Goal: Communication & Community: Answer question/provide support

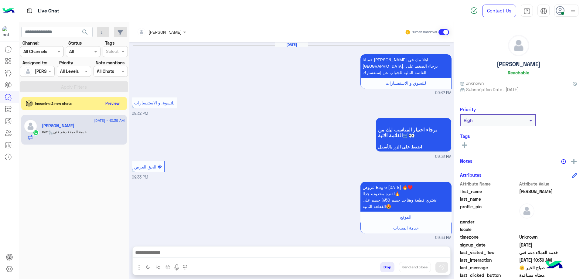
scroll to position [571, 0]
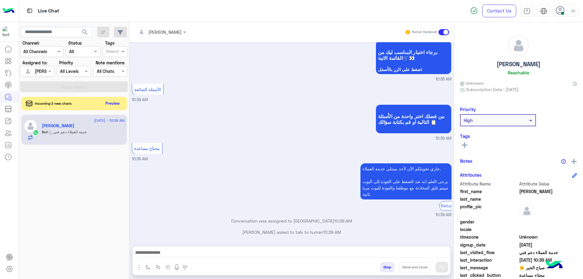
click at [200, 258] on div at bounding box center [292, 253] width 318 height 15
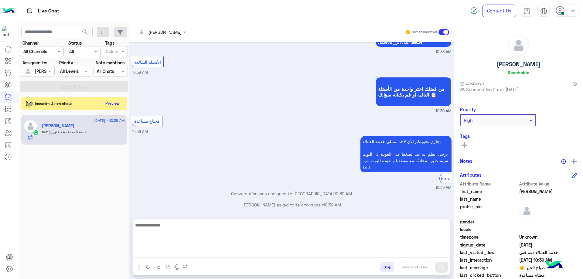
click at [203, 253] on textarea at bounding box center [292, 239] width 318 height 36
type textarea "**********"
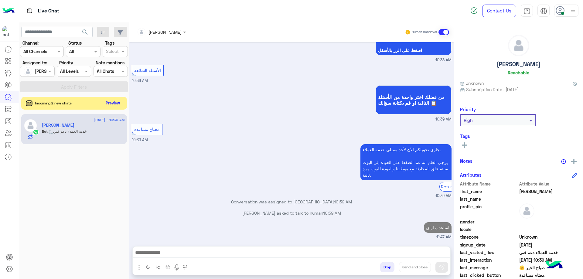
click at [110, 103] on button "Preview" at bounding box center [113, 103] width 19 height 8
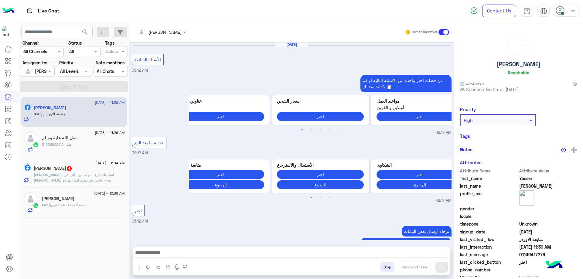
scroll to position [514, 0]
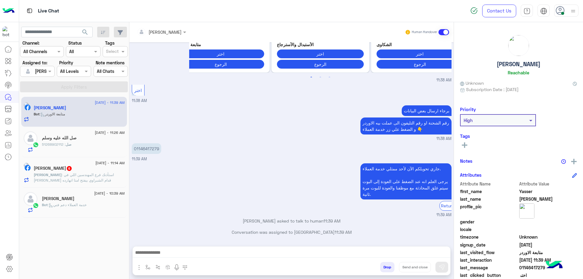
click at [104, 148] on div "صل : 51268902112" at bounding box center [83, 147] width 83 height 11
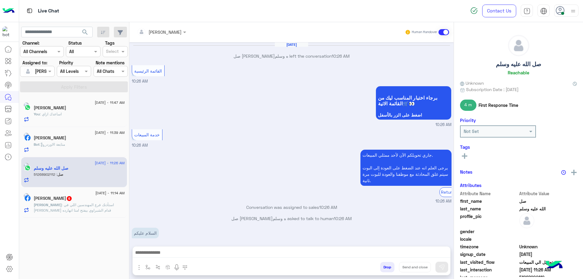
scroll to position [462, 0]
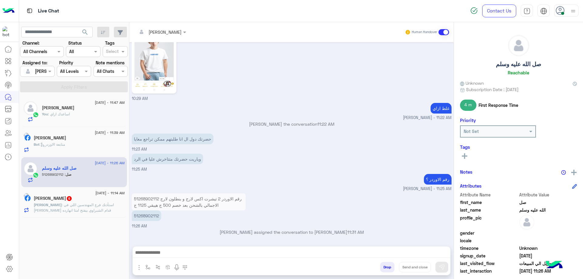
click at [175, 204] on p "51268902112 رقم الاوردر 2 تيشرت اكس لارج و بنطلون لارج الاجمالي بالشحن بعد خصم …" at bounding box center [189, 201] width 114 height 17
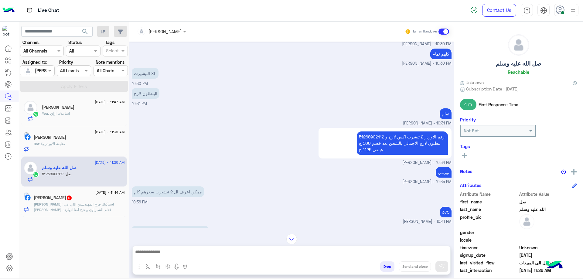
scroll to position [290, 0]
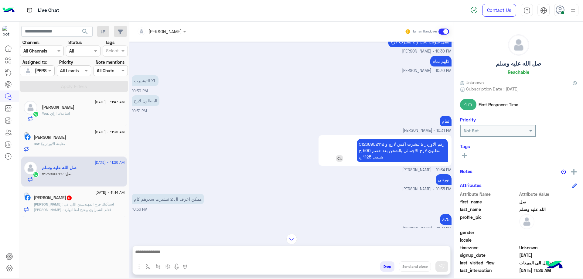
click at [373, 139] on p "51268902112 رقم الاوردر 2 تيشرت اكس لارج و بنطلون لارج الاجمالي بالشحن بعد خصم …" at bounding box center [402, 150] width 91 height 23
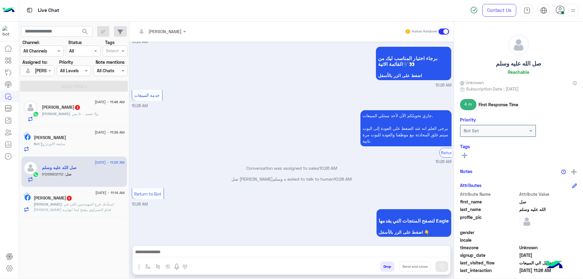
scroll to position [387, 0]
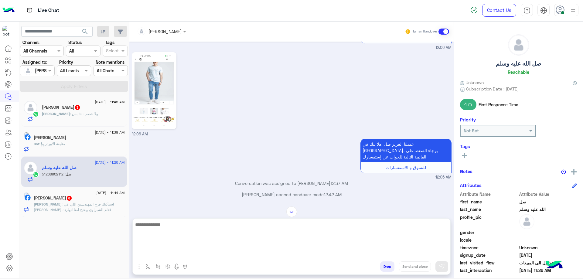
drag, startPoint x: 181, startPoint y: 251, endPoint x: 186, endPoint y: 251, distance: 4.6
click at [182, 251] on textarea at bounding box center [292, 239] width 318 height 36
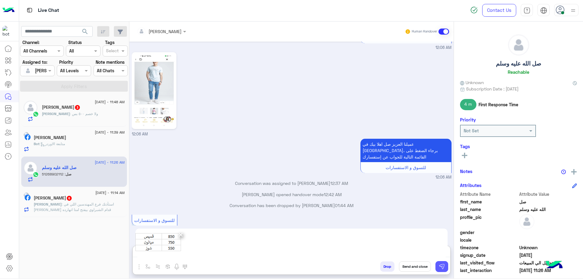
click at [442, 268] on img at bounding box center [442, 266] width 6 height 6
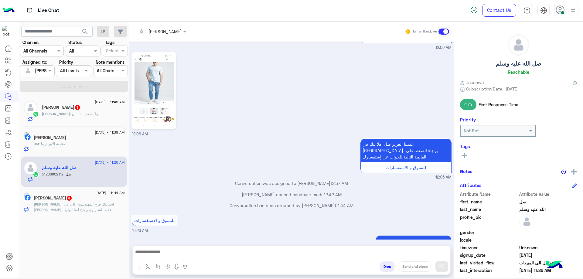
scroll to position [1225, 0]
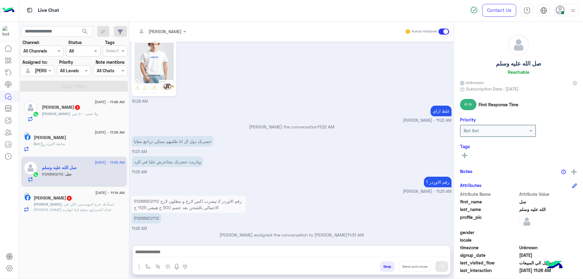
click at [109, 211] on p "[PERSON_NAME] : استأذنك فرع المهندسين اللي في [PERSON_NAME] قدام الشبراوي بيفتح…" at bounding box center [79, 207] width 91 height 11
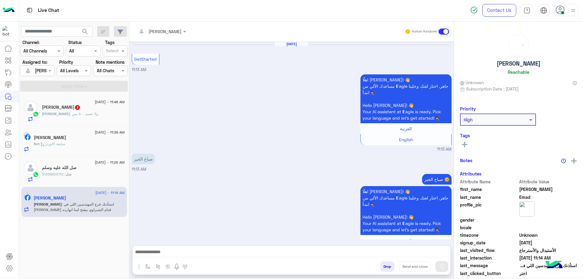
scroll to position [469, 0]
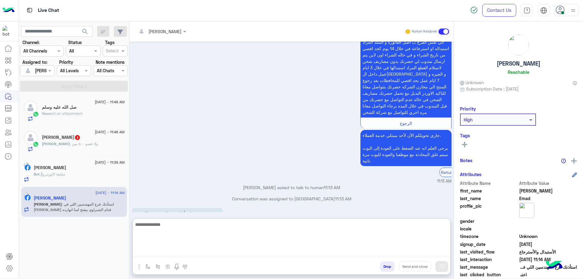
click at [206, 254] on textarea at bounding box center [292, 239] width 318 height 36
click at [209, 249] on textarea at bounding box center [292, 239] width 318 height 36
paste textarea "**********"
type textarea "**********"
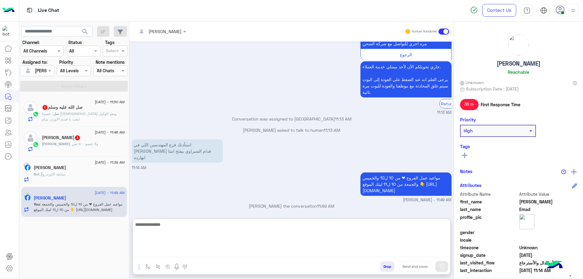
scroll to position [539, 0]
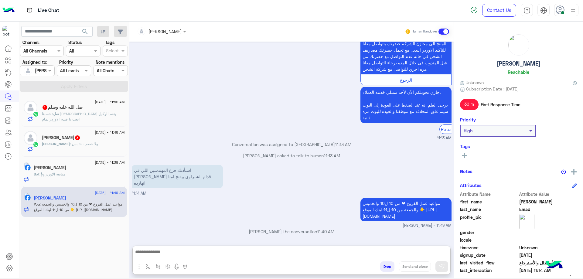
click at [525, 65] on h5 "[PERSON_NAME]" at bounding box center [519, 63] width 44 height 7
copy h5 "[PERSON_NAME]"
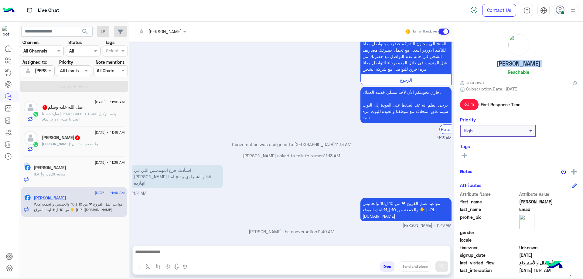
click at [385, 265] on button "Drop" at bounding box center [387, 266] width 14 height 10
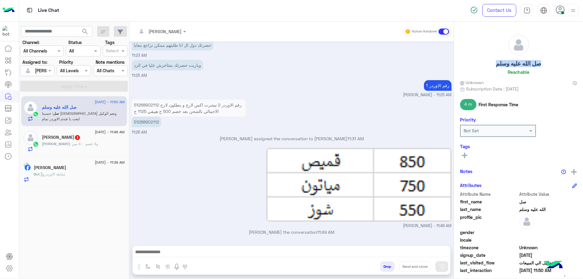
scroll to position [508, 0]
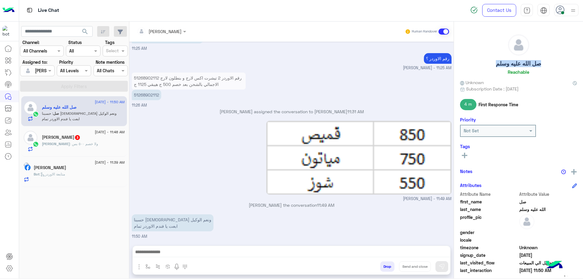
click at [521, 61] on h5 "صل الله عليه وسلم" at bounding box center [518, 63] width 45 height 7
click at [387, 264] on button "Drop" at bounding box center [387, 266] width 14 height 10
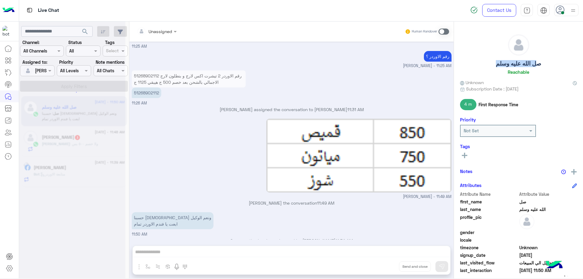
scroll to position [519, 0]
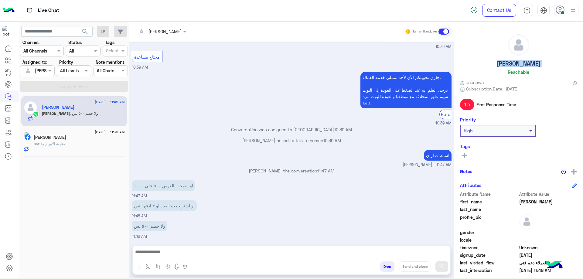
scroll to position [481, 0]
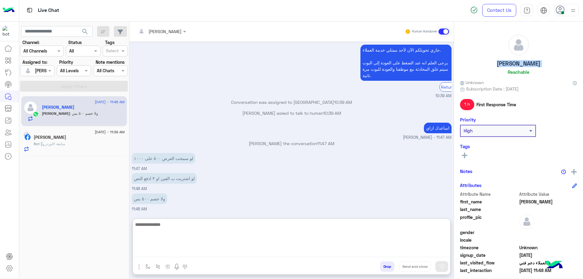
click at [182, 252] on textarea at bounding box center [292, 239] width 318 height 36
type textarea "**********"
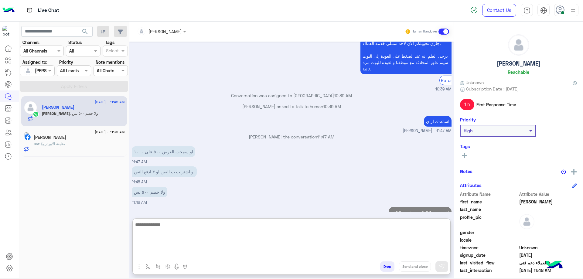
scroll to position [528, 0]
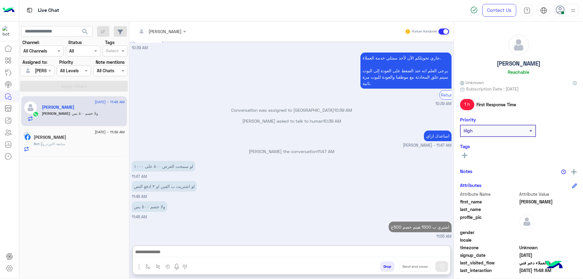
click at [507, 63] on div "[PERSON_NAME]" at bounding box center [518, 55] width 117 height 43
copy h5 "[PERSON_NAME]"
click at [385, 268] on button "Drop" at bounding box center [387, 266] width 14 height 10
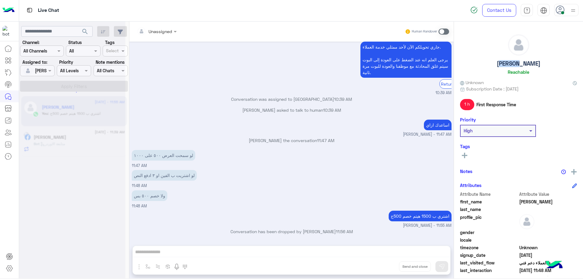
scroll to position [511, 0]
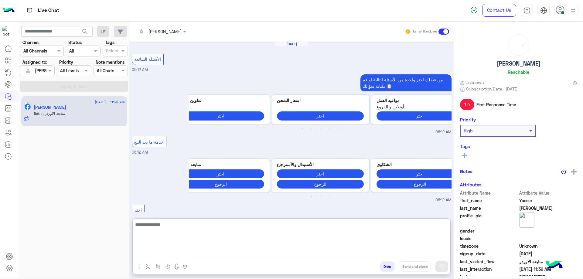
scroll to position [514, 0]
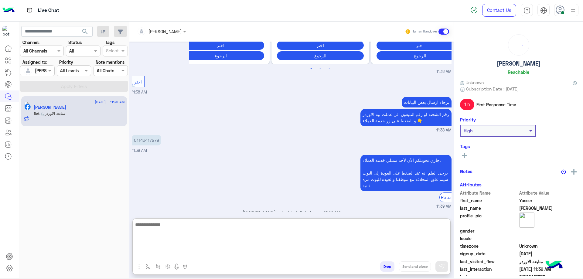
click at [197, 256] on textarea at bounding box center [292, 239] width 318 height 36
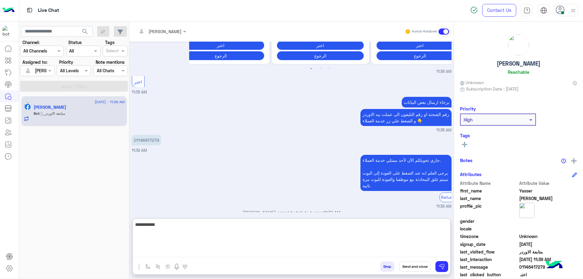
type textarea "**********"
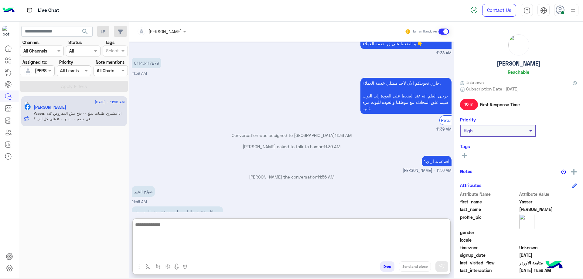
scroll to position [618, 0]
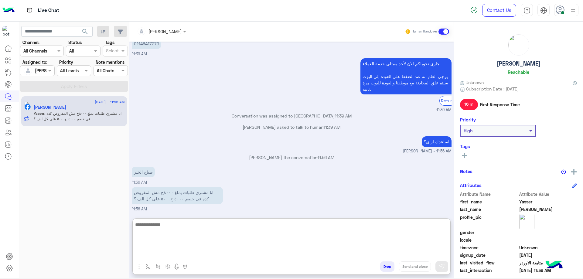
click at [213, 234] on textarea at bounding box center [292, 239] width 318 height 36
type textarea "**********"
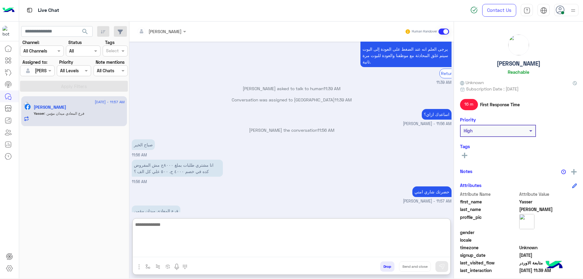
scroll to position [658, 0]
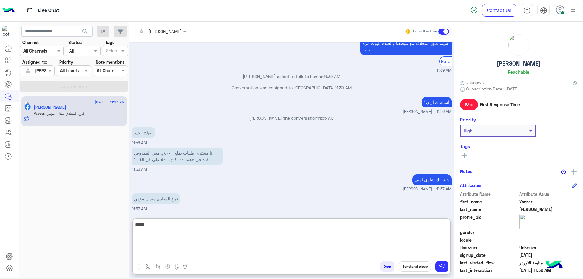
type textarea "****"
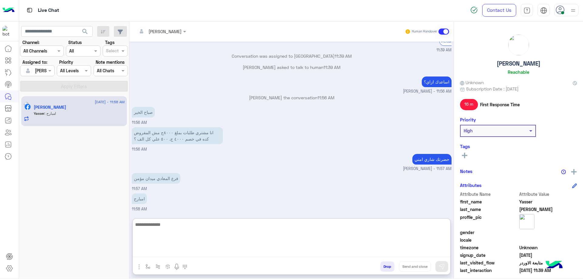
scroll to position [678, 0]
click at [182, 233] on textarea at bounding box center [292, 239] width 318 height 36
type textarea "**********"
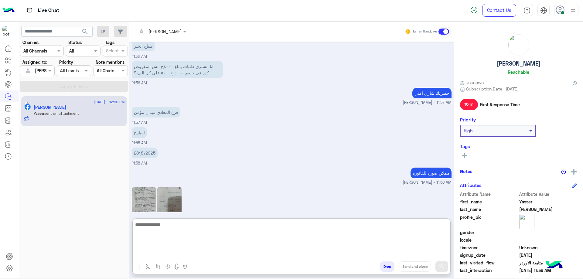
scroll to position [764, 0]
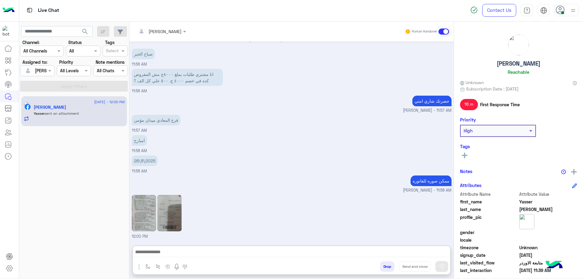
click at [175, 195] on img at bounding box center [169, 213] width 24 height 36
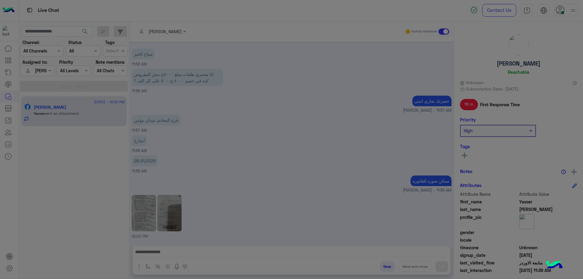
scroll to position [736, 0]
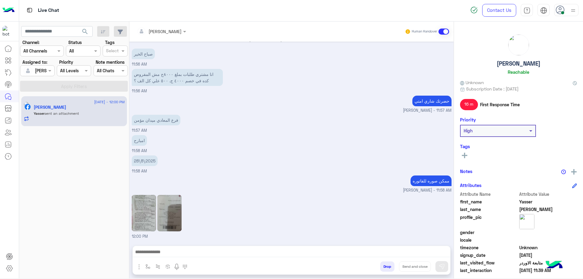
click at [139, 210] on img at bounding box center [144, 213] width 24 height 36
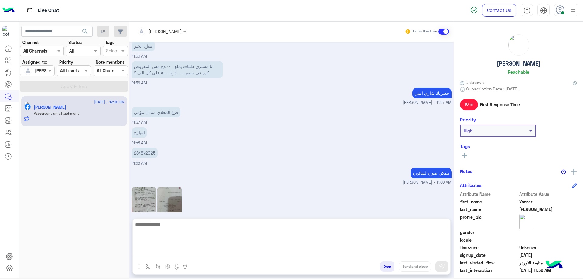
click at [216, 251] on textarea at bounding box center [292, 239] width 318 height 36
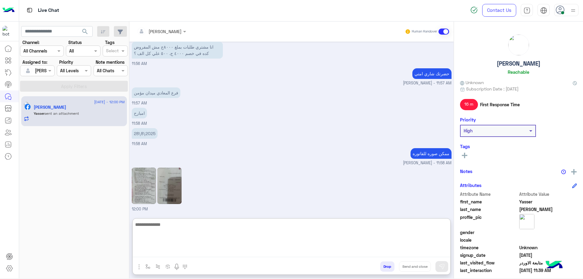
scroll to position [764, 0]
type textarea "**********"
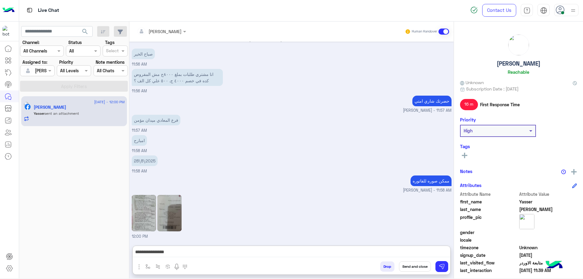
click at [172, 195] on img at bounding box center [169, 213] width 24 height 36
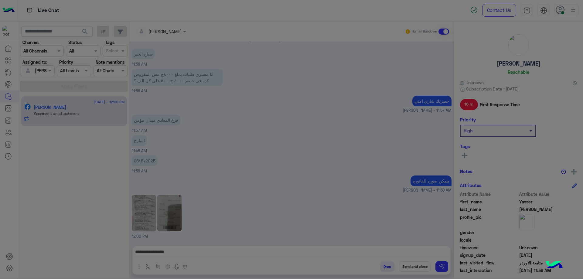
scroll to position [736, 0]
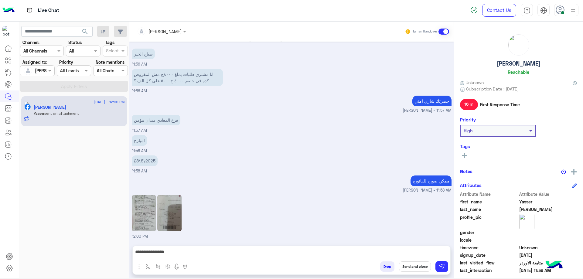
click at [153, 206] on img at bounding box center [144, 213] width 24 height 36
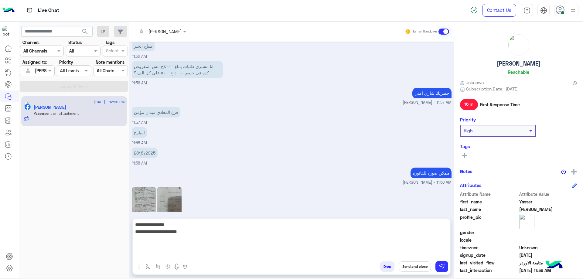
click at [350, 253] on textarea "**********" at bounding box center [292, 239] width 318 height 36
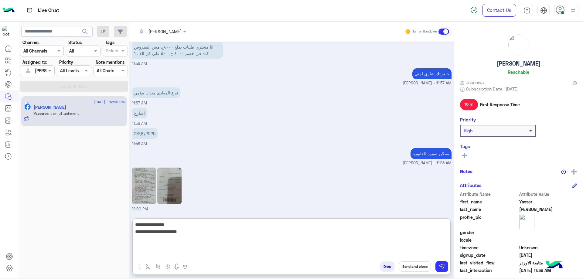
scroll to position [764, 0]
click at [326, 240] on textarea "**********" at bounding box center [292, 239] width 318 height 36
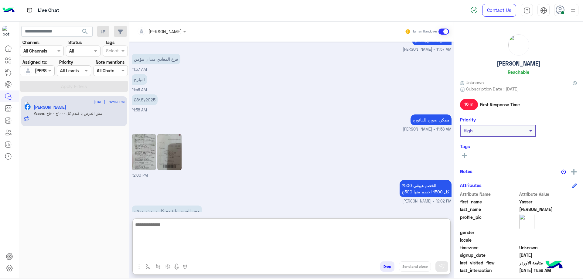
scroll to position [810, 0]
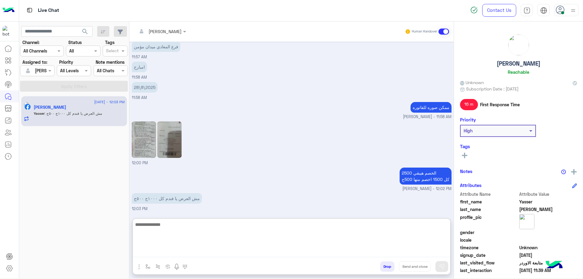
click at [202, 230] on textarea at bounding box center [292, 239] width 318 height 36
type textarea "********"
type textarea "**********"
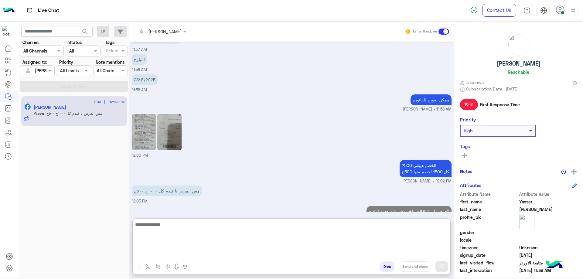
scroll to position [835, 0]
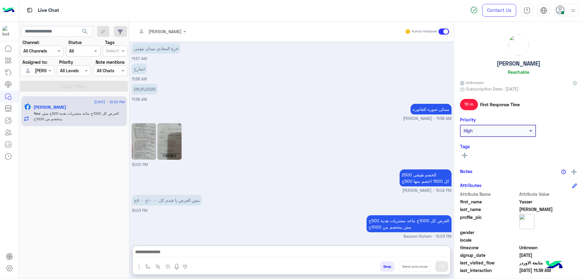
click at [383, 262] on button "Drop" at bounding box center [387, 266] width 14 height 10
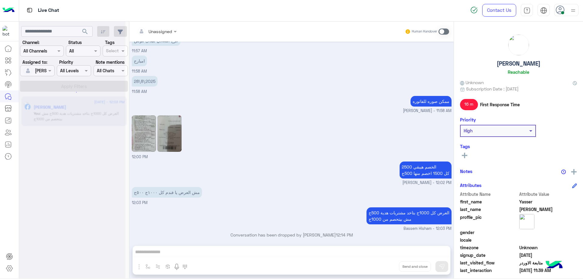
scroll to position [819, 0]
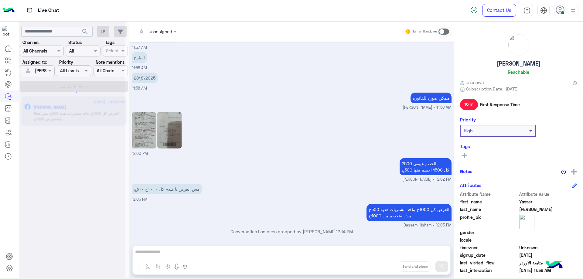
click at [386, 263] on div "Unassigned Human Handover [DATE] الأسئلة الشائعة 06:12 AM من فضلك اختر واحدة من…" at bounding box center [291, 151] width 324 height 259
